Goal: Information Seeking & Learning: Learn about a topic

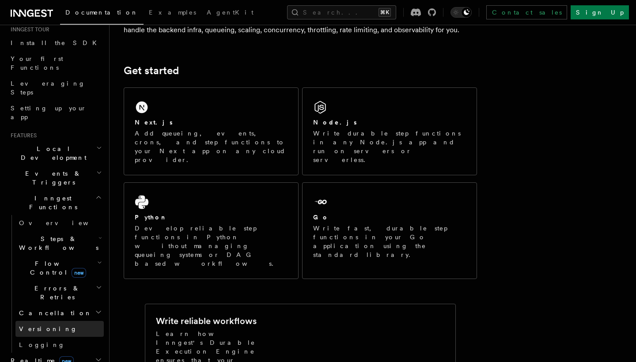
scroll to position [89, 0]
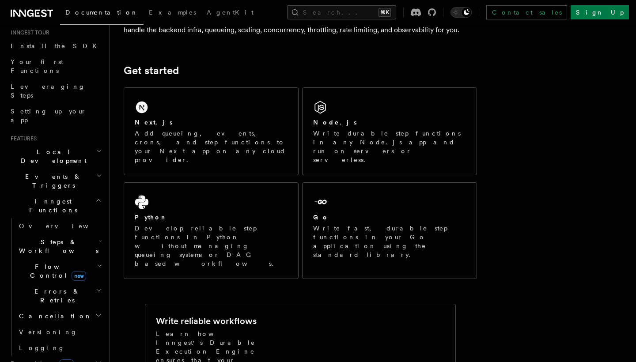
click at [98, 197] on icon "button" at bounding box center [98, 200] width 7 height 7
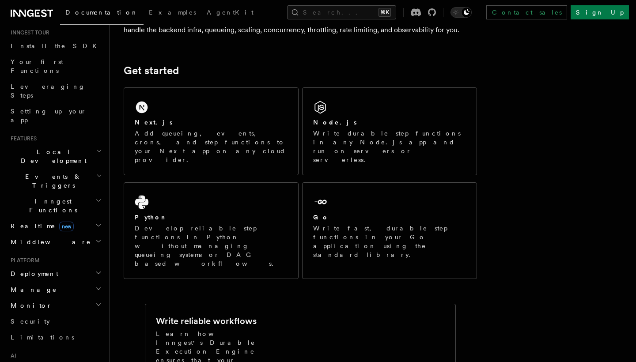
click at [98, 197] on icon "button" at bounding box center [98, 200] width 7 height 7
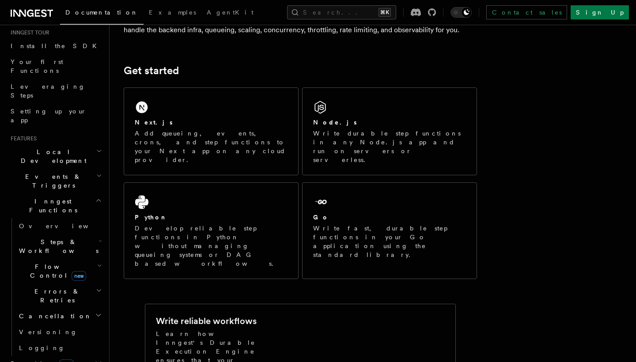
click at [98, 237] on icon "button" at bounding box center [100, 240] width 4 height 7
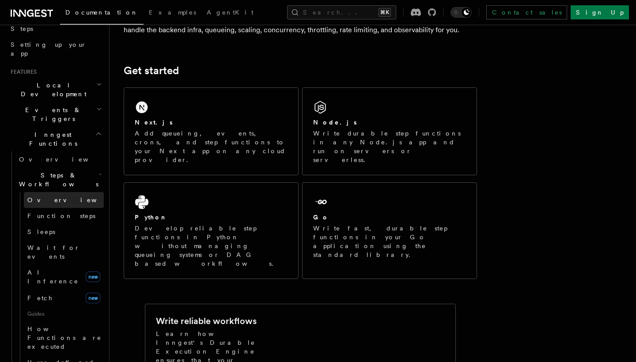
scroll to position [166, 0]
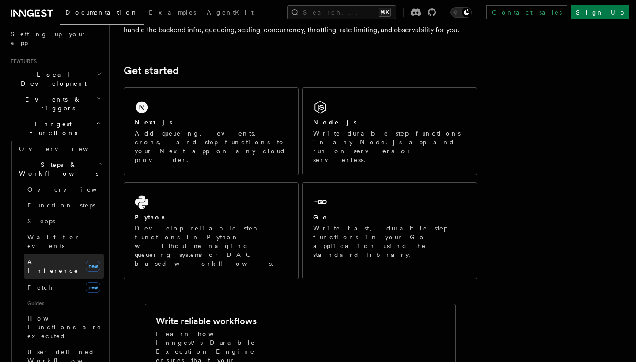
click at [57, 258] on span "AI Inference" at bounding box center [52, 266] width 51 height 16
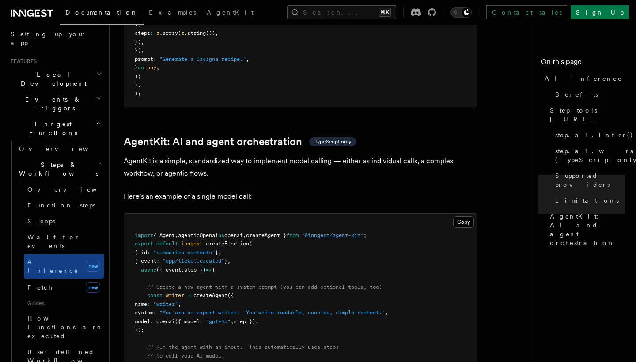
scroll to position [2557, 0]
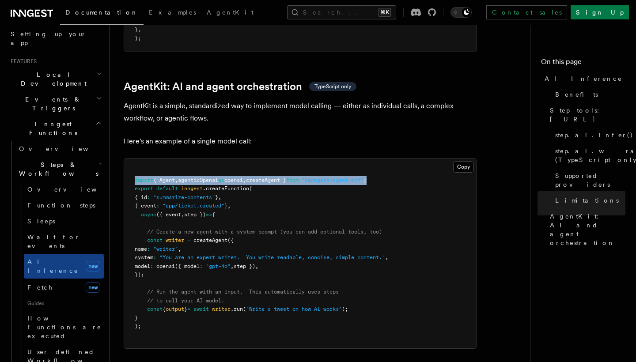
drag, startPoint x: 130, startPoint y: 125, endPoint x: 451, endPoint y: 125, distance: 320.5
click at [451, 158] on pre "import { Agent , agenticOpenai as openai , createAgent } from "@inngest/agent-k…" at bounding box center [300, 253] width 352 height 190
copy span "import { Agent , agenticOpenai as openai , createAgent } from "@inngest/agent-k…"
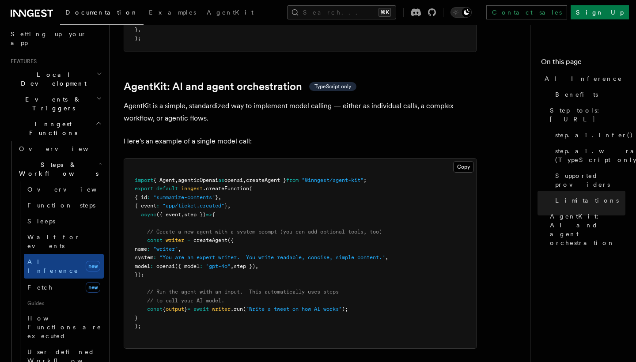
click at [178, 246] on span ""writer"" at bounding box center [165, 249] width 25 height 6
drag, startPoint x: 144, startPoint y: 182, endPoint x: 175, endPoint y: 218, distance: 47.9
click at [175, 218] on pre "import { Agent , agenticOpenai as openai , createAgent } from "@inngest/agent-k…" at bounding box center [300, 253] width 352 height 190
copy code "const writer = createAgent ({ name : "writer" , system : "You are an expert wri…"
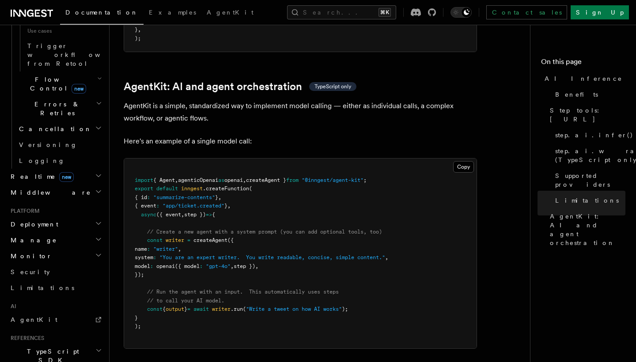
scroll to position [573, 0]
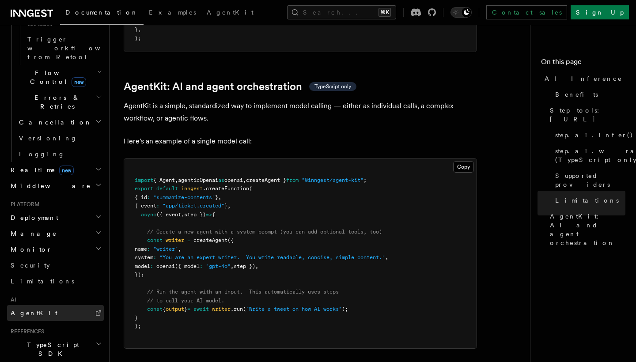
click at [75, 305] on link "AgentKit" at bounding box center [55, 313] width 97 height 16
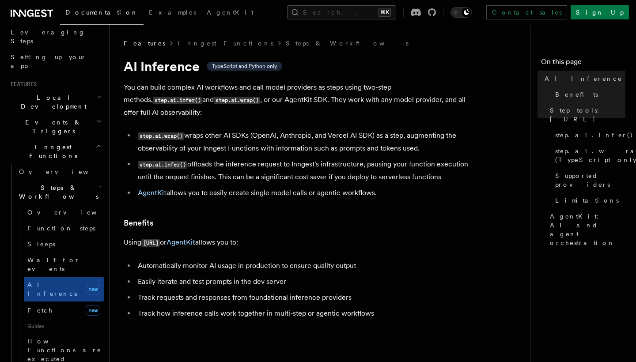
scroll to position [98, 0]
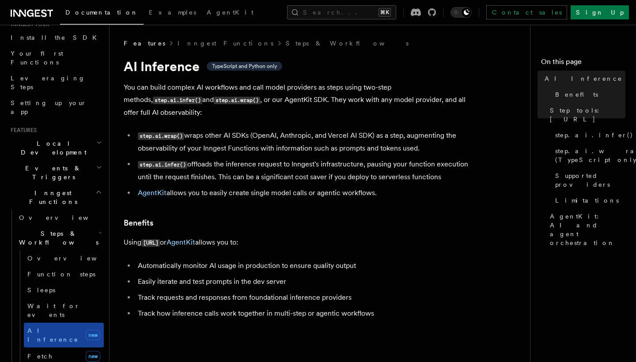
click at [48, 327] on span "AI Inference" at bounding box center [52, 335] width 51 height 16
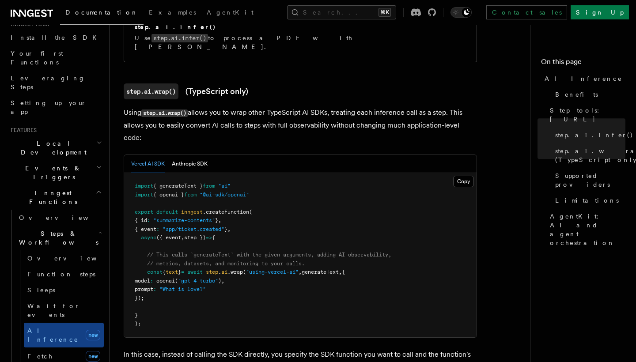
scroll to position [852, 0]
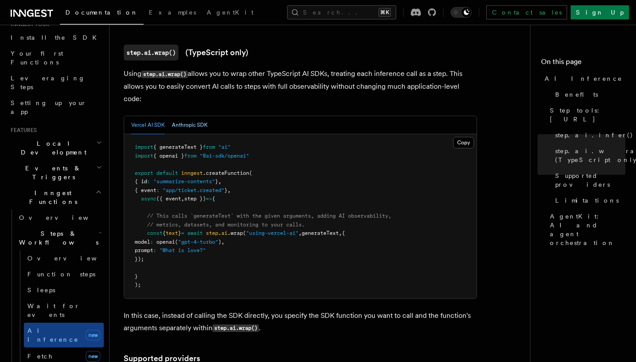
click at [179, 116] on button "Anthropic SDK" at bounding box center [190, 125] width 36 height 18
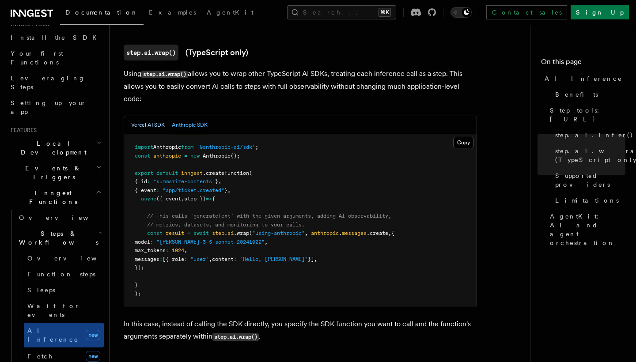
click at [153, 116] on button "Vercel AI SDK" at bounding box center [148, 125] width 34 height 18
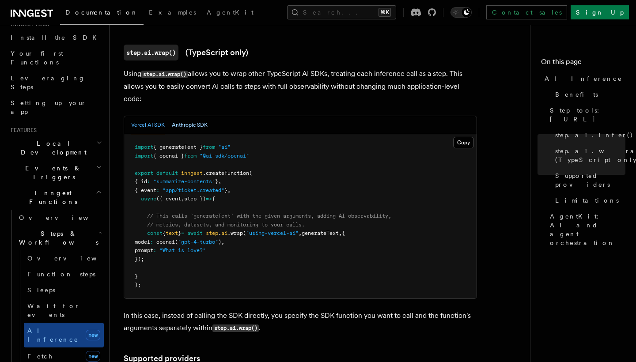
click at [193, 116] on button "Anthropic SDK" at bounding box center [190, 125] width 36 height 18
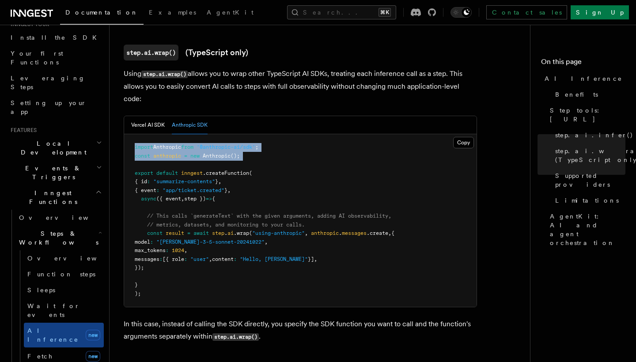
drag, startPoint x: 131, startPoint y: 124, endPoint x: 337, endPoint y: 142, distance: 206.9
click at [337, 142] on pre "import Anthropic from '@anthropic-ai/sdk' ; const anthropic = new Anthropic ();…" at bounding box center [300, 220] width 352 height 173
copy code "import Anthropic from '@anthropic-ai/sdk' ; const anthropic = new Anthropic ();"
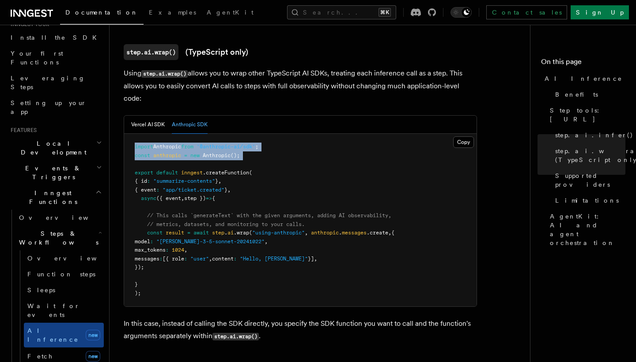
click at [266, 134] on pre "import Anthropic from '@anthropic-ai/sdk' ; const anthropic = new Anthropic ();…" at bounding box center [300, 220] width 352 height 173
drag, startPoint x: 123, startPoint y: 118, endPoint x: 277, endPoint y: 140, distance: 156.1
copy code "import Anthropic from '@anthropic-ai/sdk' ; const anthropic = new Anthropic ();"
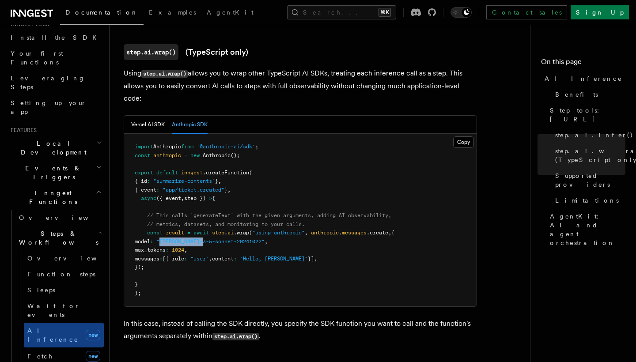
drag, startPoint x: 180, startPoint y: 216, endPoint x: 224, endPoint y: 218, distance: 43.7
click at [224, 238] on span ""[PERSON_NAME]-3-5-sonnet-20241022"" at bounding box center [210, 241] width 108 height 6
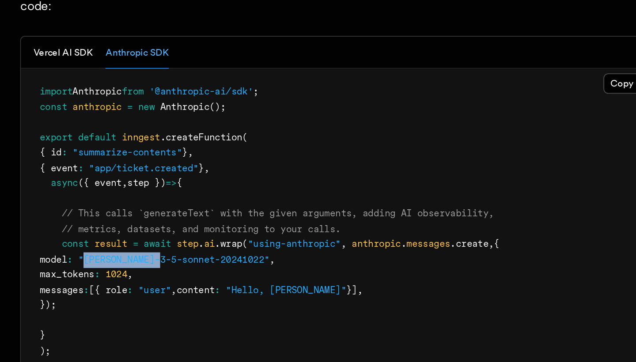
click at [156, 301] on span ""[PERSON_NAME]-3-5-sonnet-20241022"" at bounding box center [210, 304] width 108 height 6
drag, startPoint x: 66, startPoint y: 121, endPoint x: 148, endPoint y: 122, distance: 82.6
click at [156, 301] on span ""[PERSON_NAME]-3-5-sonnet-20241022"" at bounding box center [210, 304] width 108 height 6
copy span "[PERSON_NAME]-3-5-sonnet-20241022"
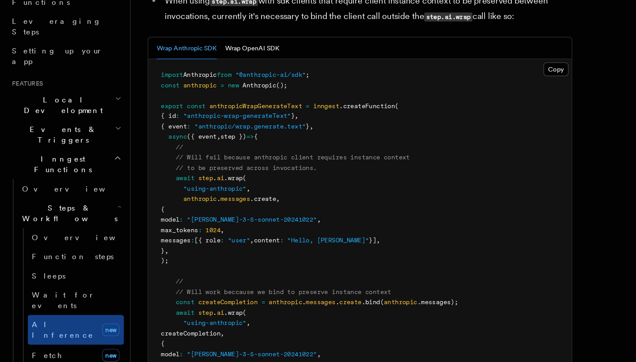
scroll to position [1339, 0]
